Goal: Task Accomplishment & Management: Use online tool/utility

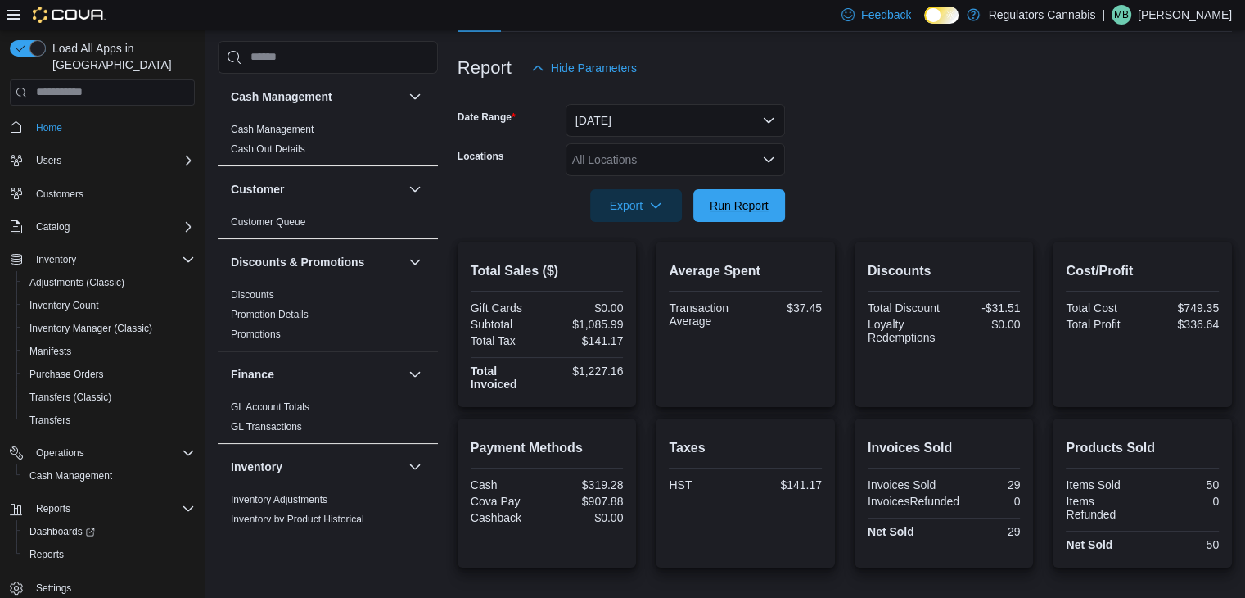
scroll to position [180, 0]
click at [750, 208] on span "Run Report" at bounding box center [739, 205] width 59 height 16
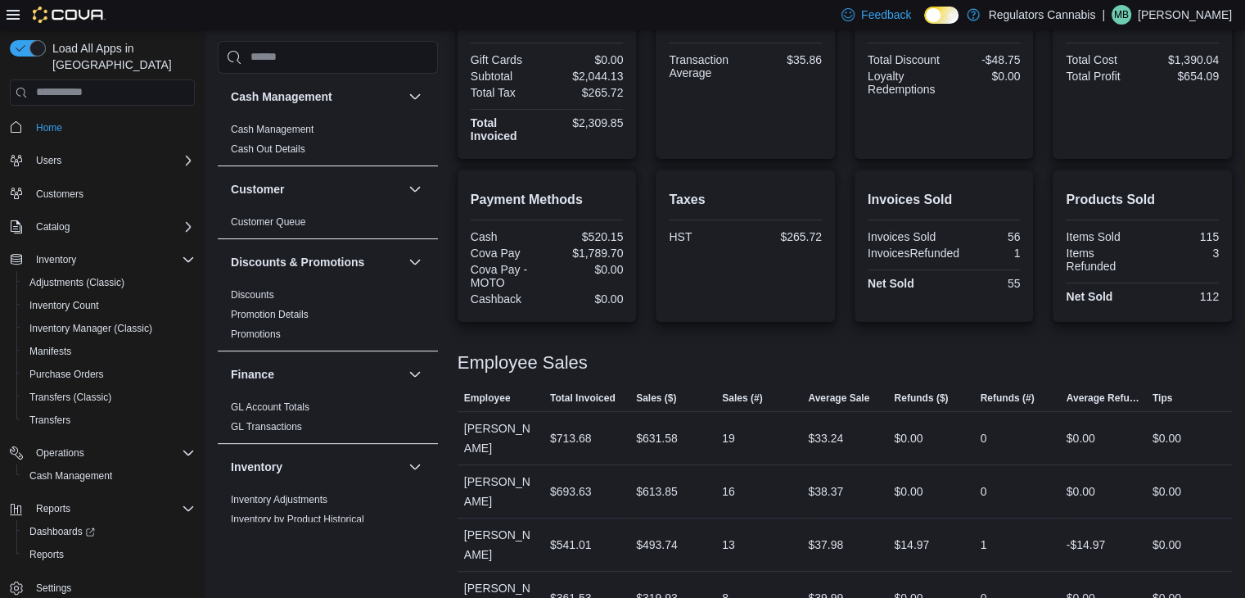
scroll to position [264, 0]
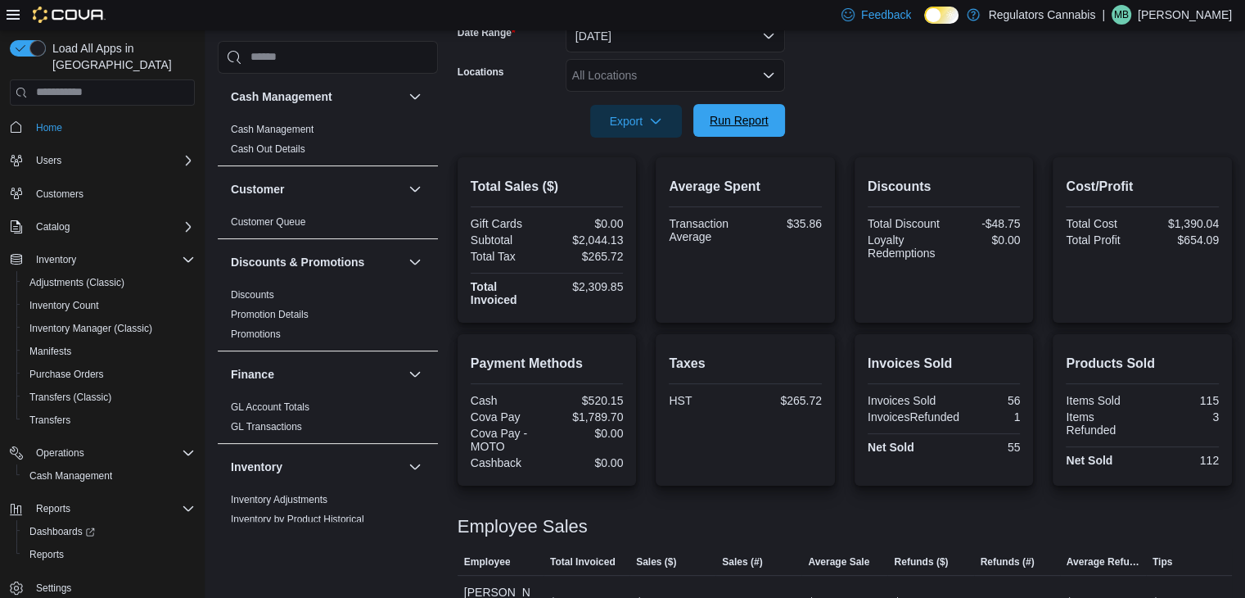
click at [763, 124] on span "Run Report" at bounding box center [739, 120] width 59 height 16
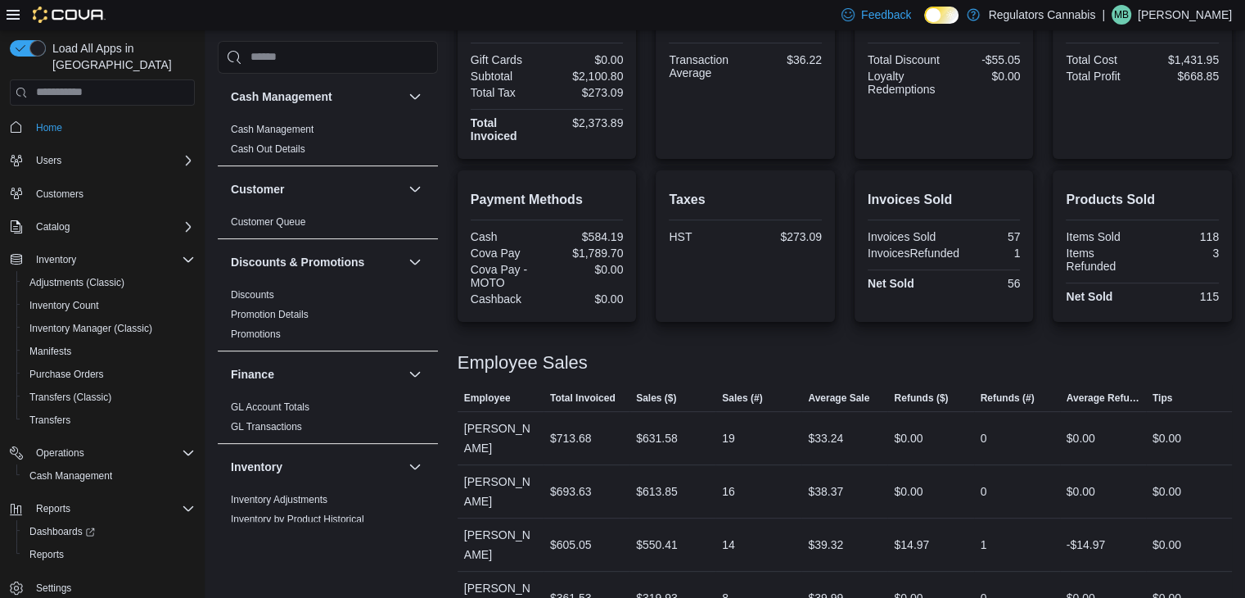
scroll to position [346, 0]
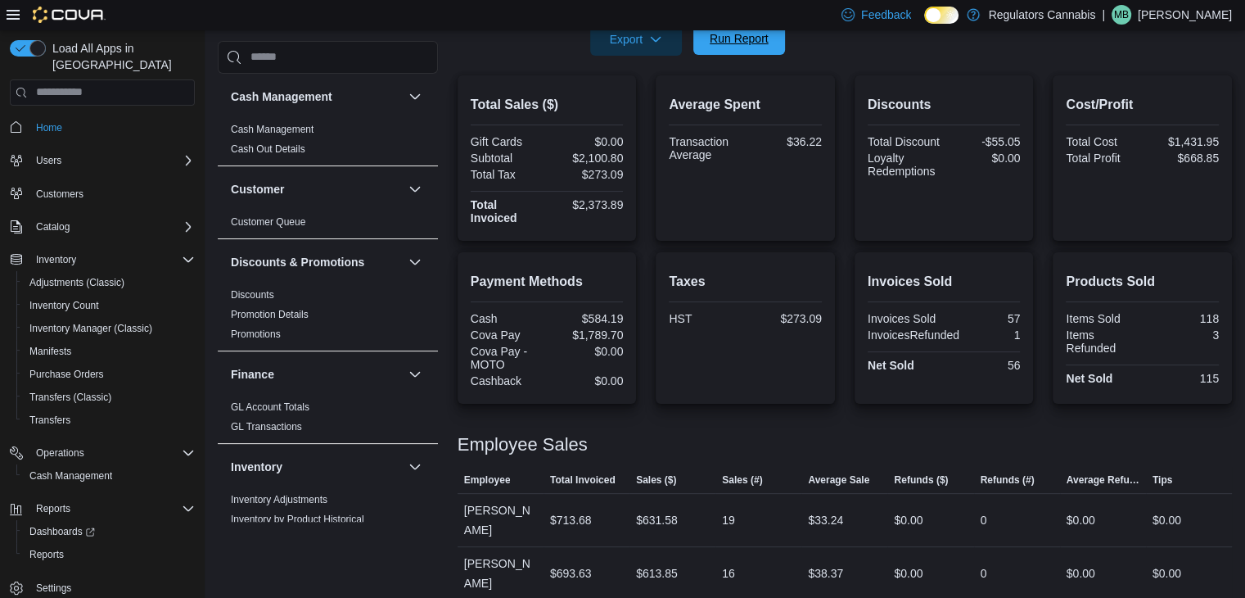
click at [743, 34] on span "Run Report" at bounding box center [739, 38] width 59 height 16
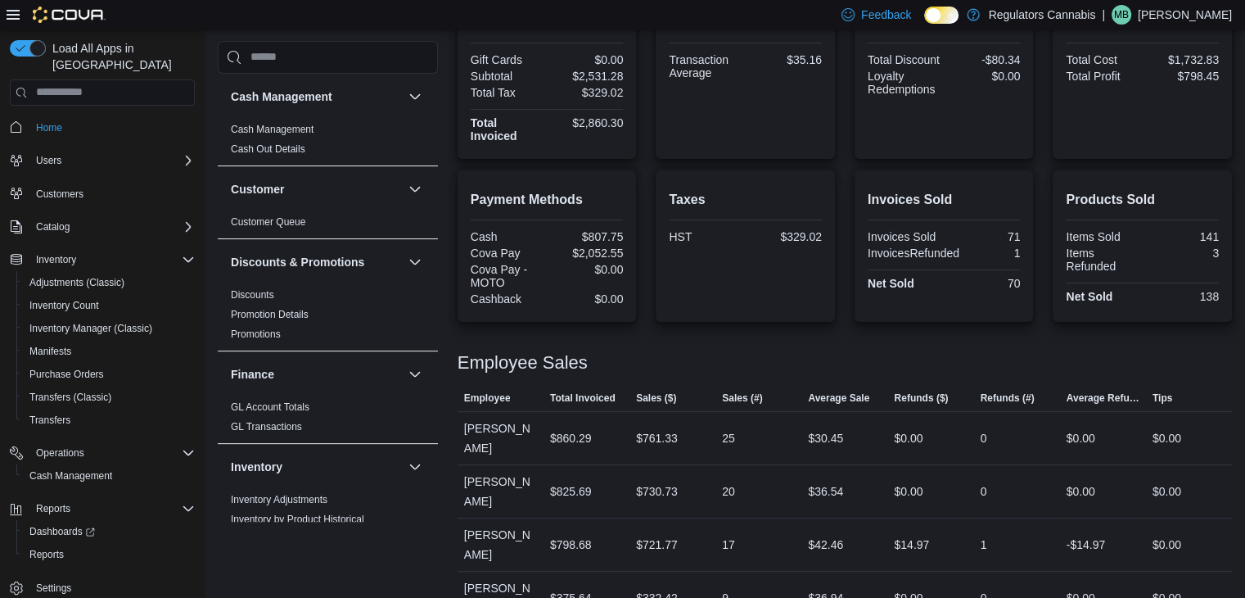
scroll to position [0, 0]
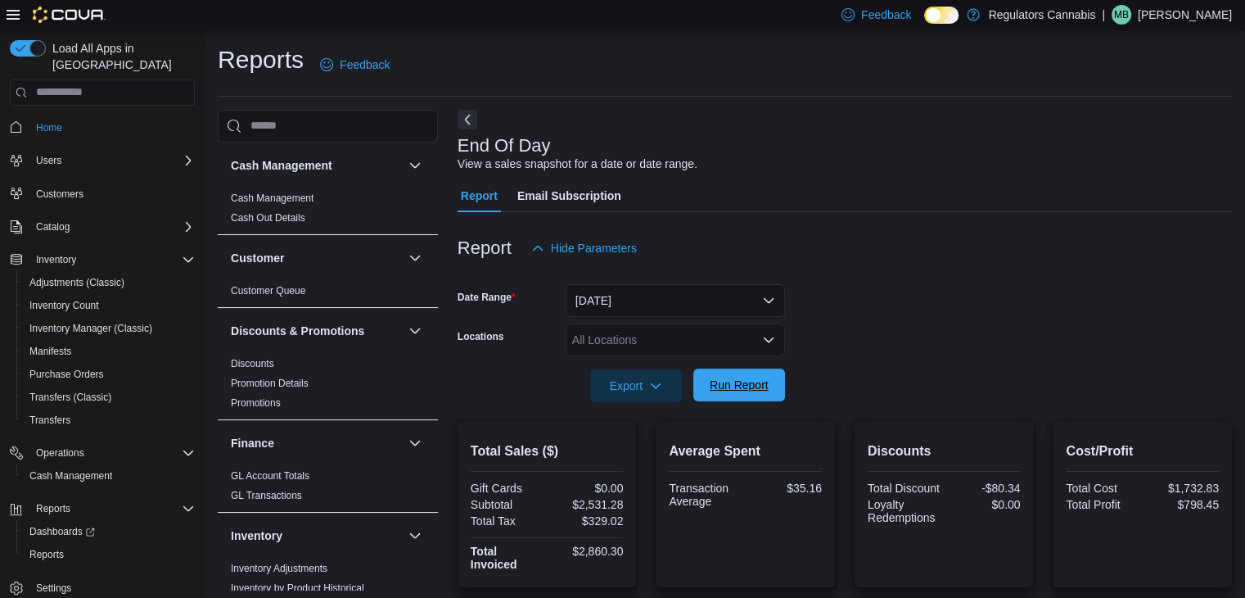
click at [737, 389] on span "Run Report" at bounding box center [739, 385] width 59 height 16
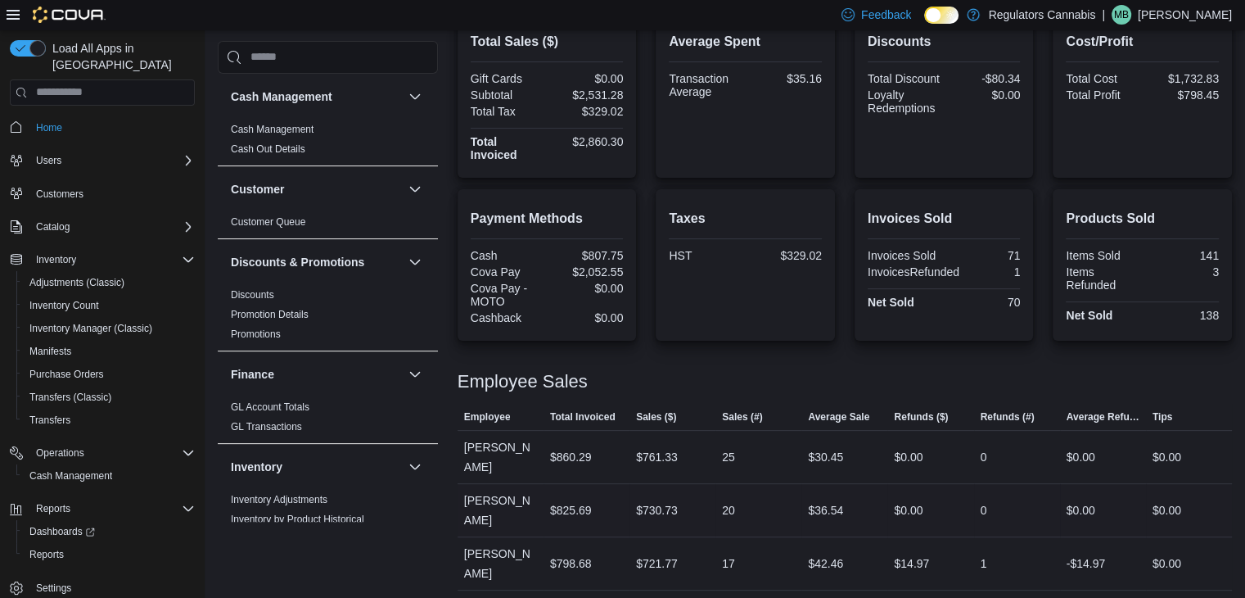
scroll to position [327, 0]
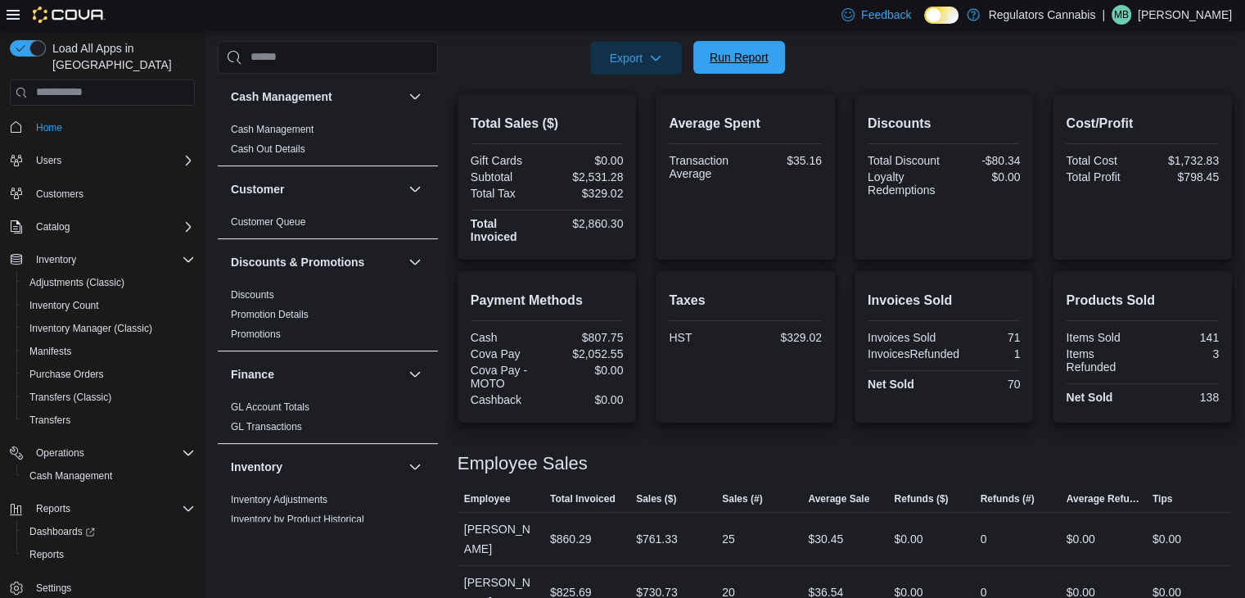
click at [731, 47] on span "Run Report" at bounding box center [739, 57] width 72 height 33
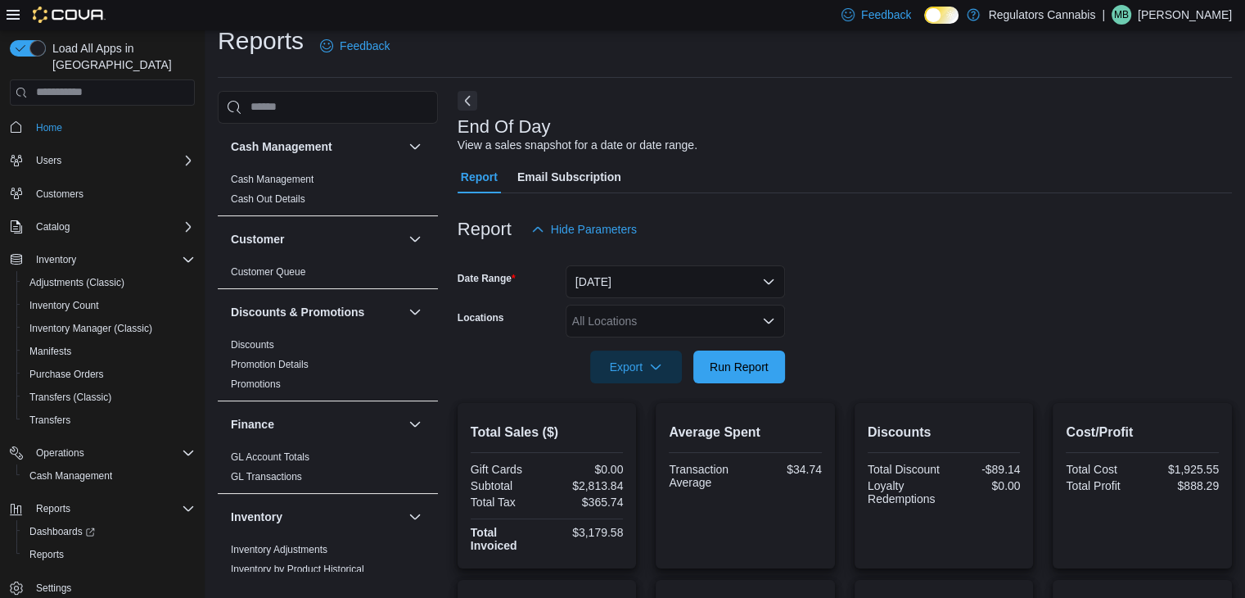
scroll to position [183, 0]
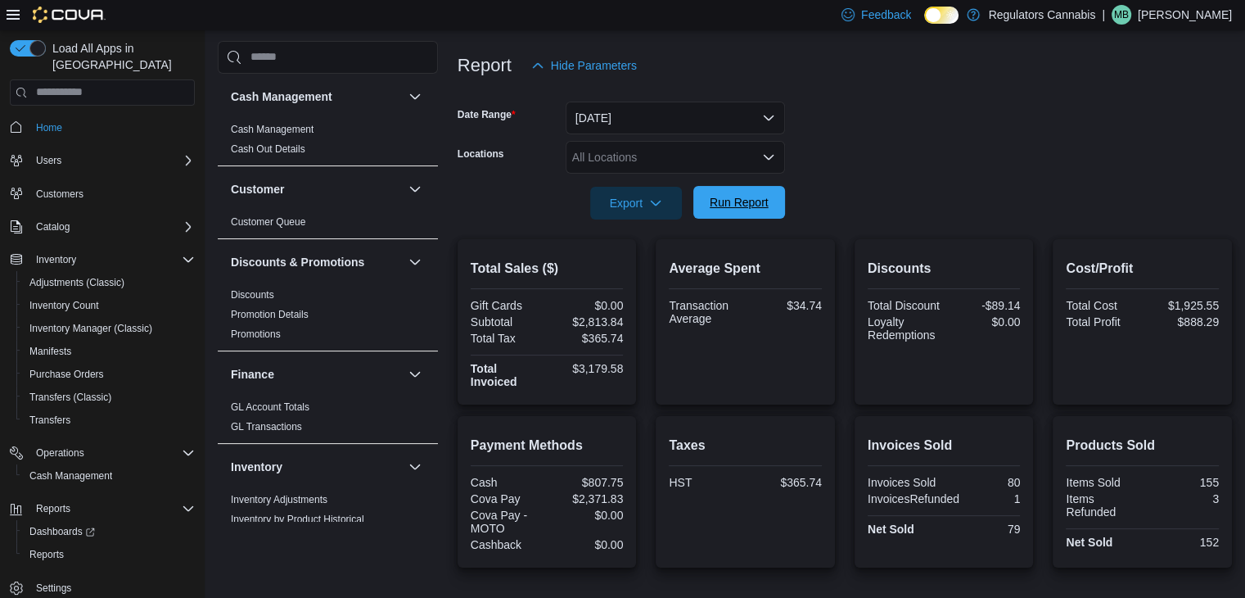
click at [762, 204] on span "Run Report" at bounding box center [739, 202] width 59 height 16
click at [756, 188] on span "Run Report" at bounding box center [739, 202] width 72 height 33
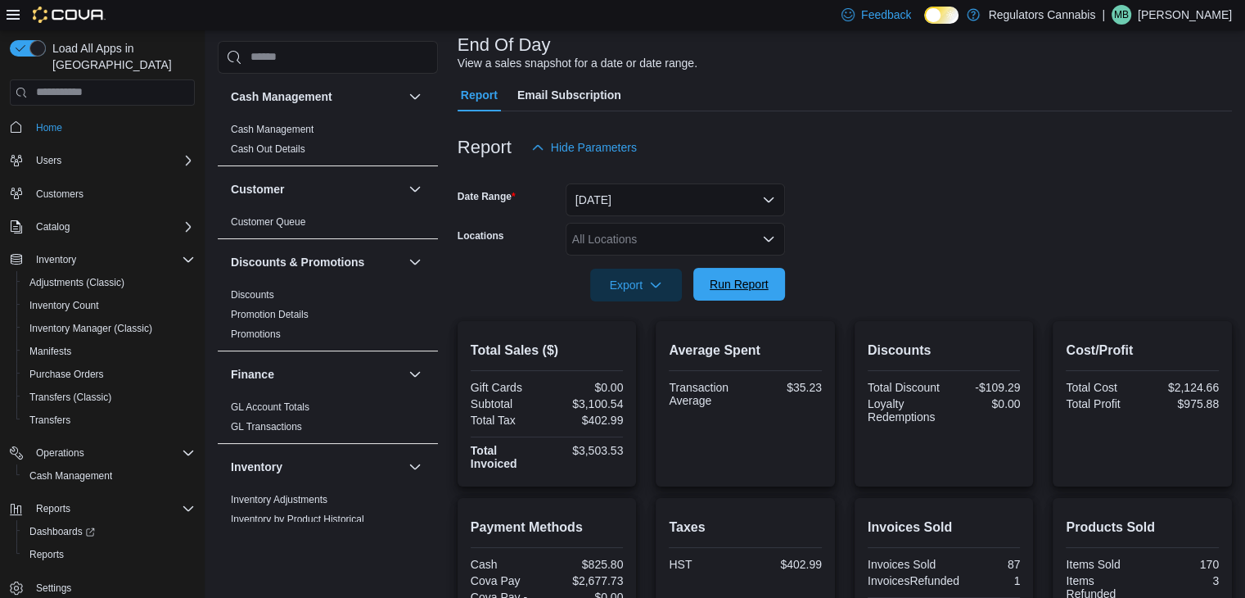
click at [752, 284] on span "Run Report" at bounding box center [739, 284] width 59 height 16
click at [717, 279] on span "Run Report" at bounding box center [739, 284] width 59 height 16
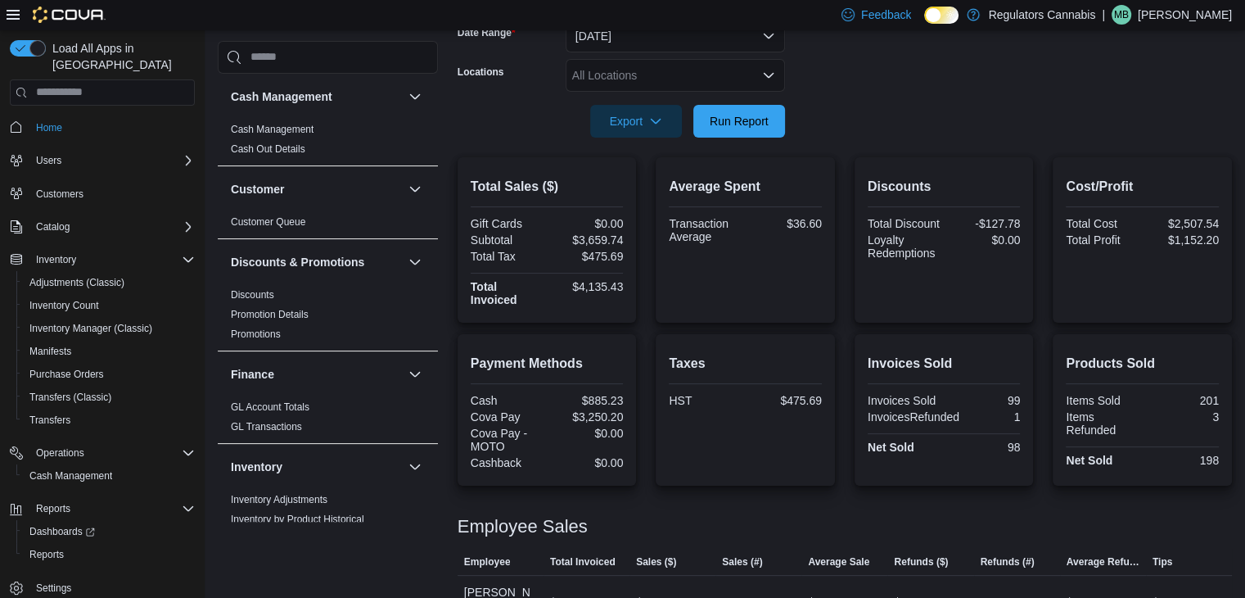
scroll to position [428, 0]
